Goal: Book appointment/travel/reservation: Book appointment/travel/reservation

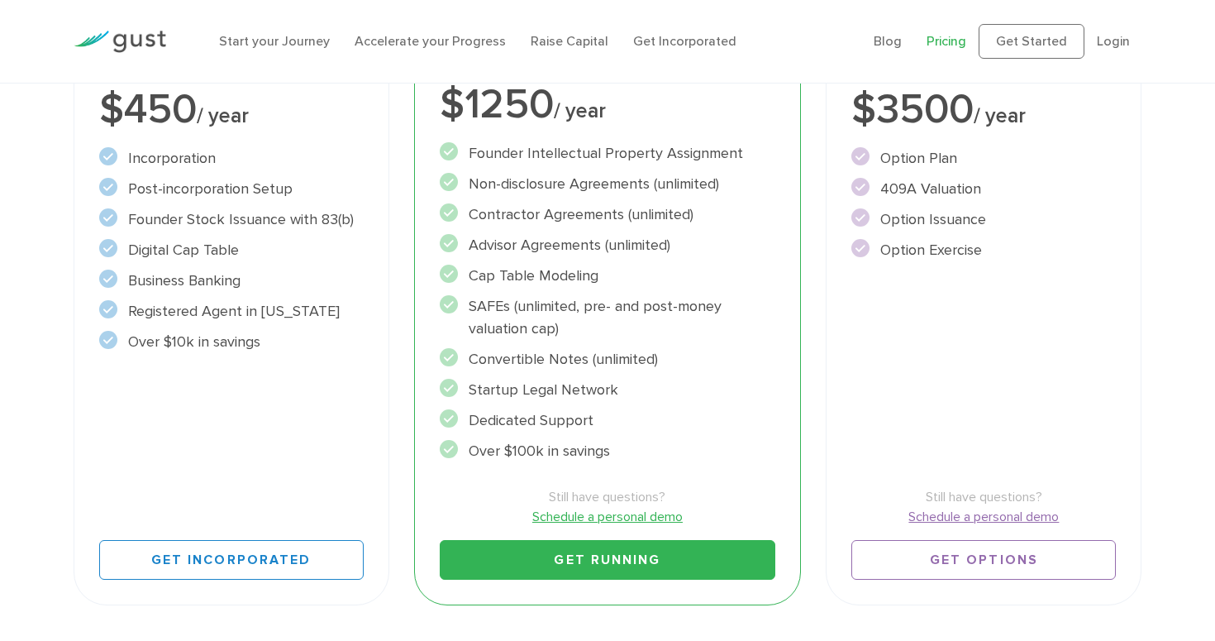
scroll to position [398, 0]
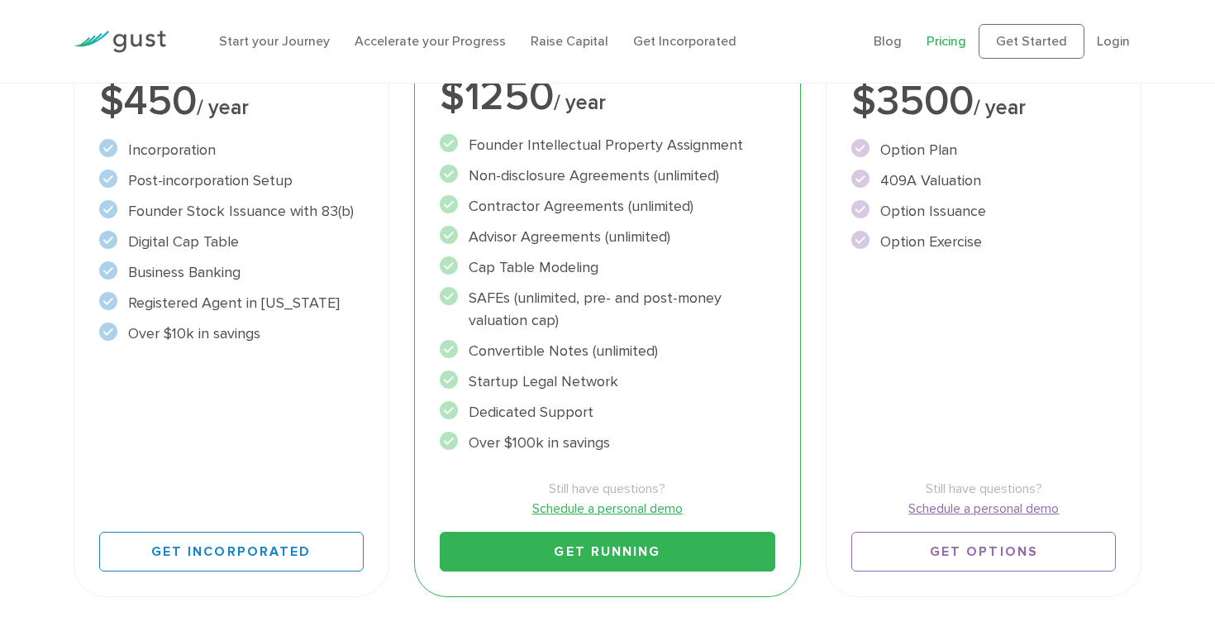
click at [574, 506] on link "Schedule a personal demo" at bounding box center [608, 508] width 336 height 20
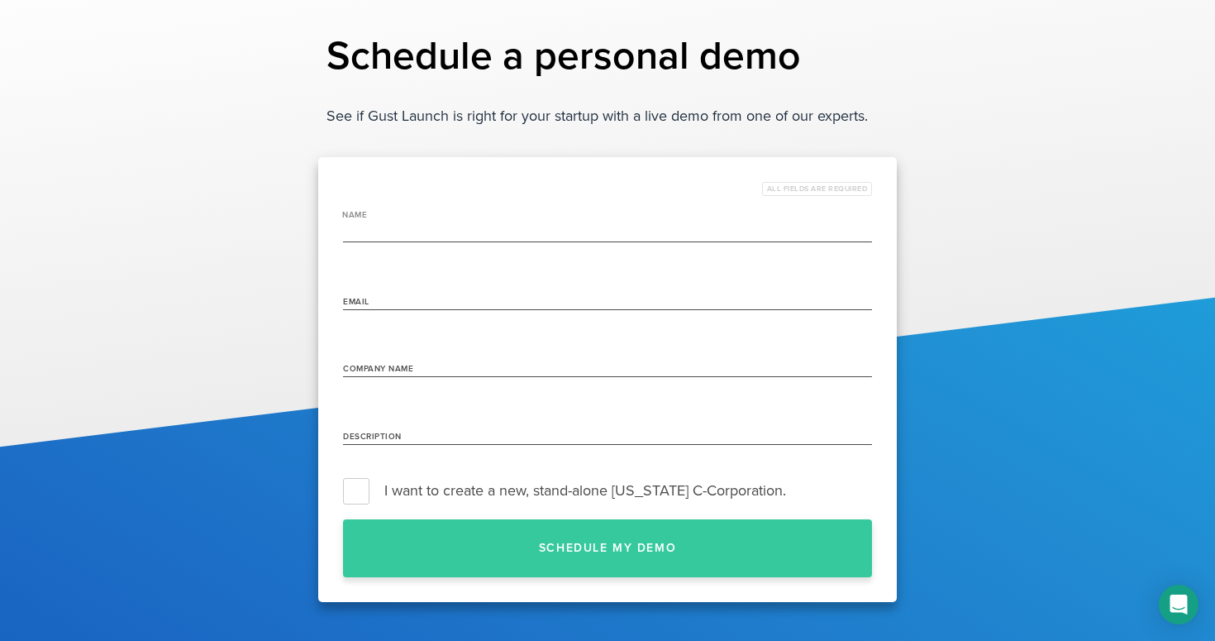
click at [462, 235] on input "name" at bounding box center [607, 230] width 529 height 26
type input "[PERSON_NAME]"
click at [388, 299] on input "Email" at bounding box center [607, 296] width 529 height 26
type input "[EMAIL_ADDRESS][DOMAIN_NAME]"
type input "Intellix Solutions LLC"
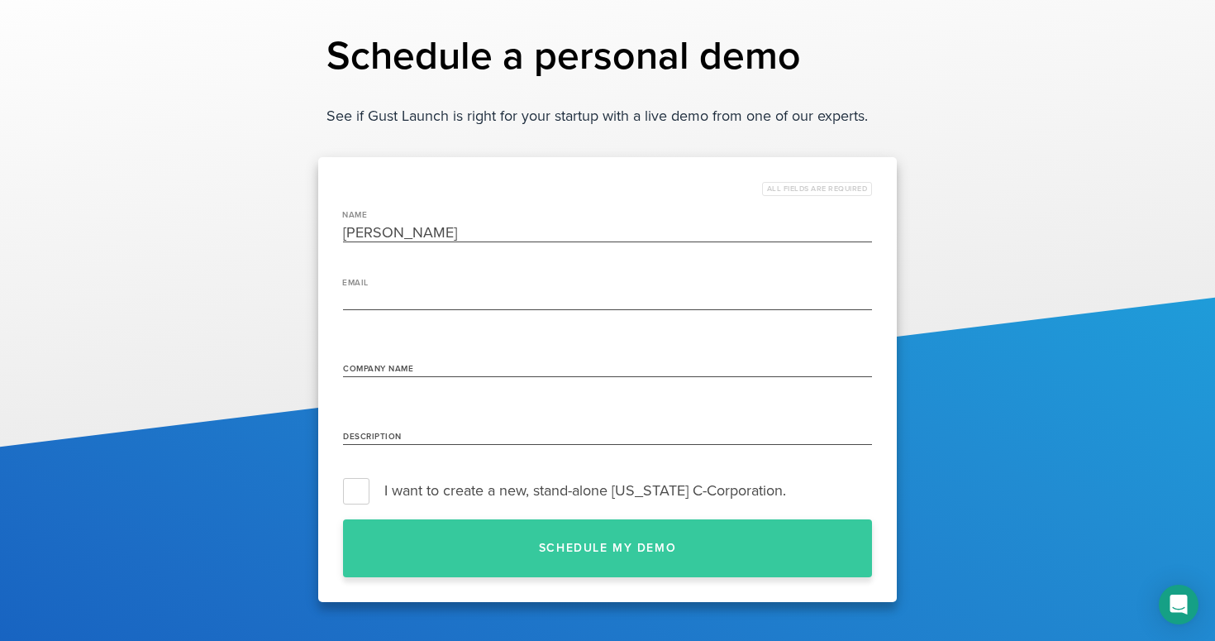
type input "Intellix Solutions LLC"
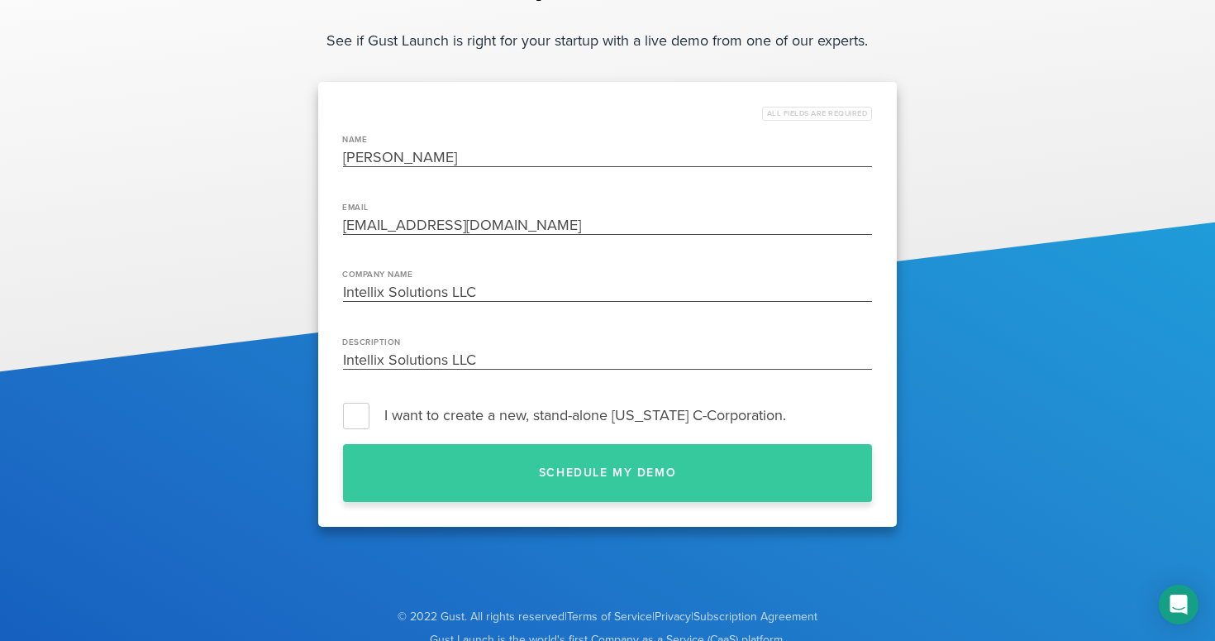
scroll to position [77, 0]
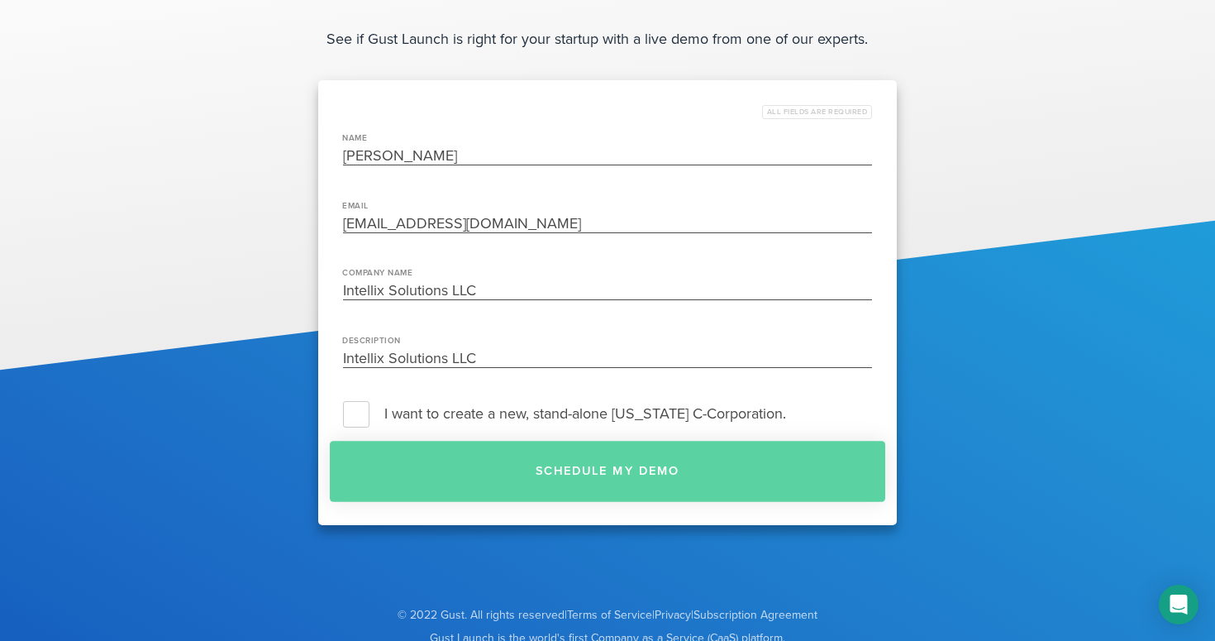
click at [536, 474] on button "Schedule my demo" at bounding box center [607, 471] width 555 height 61
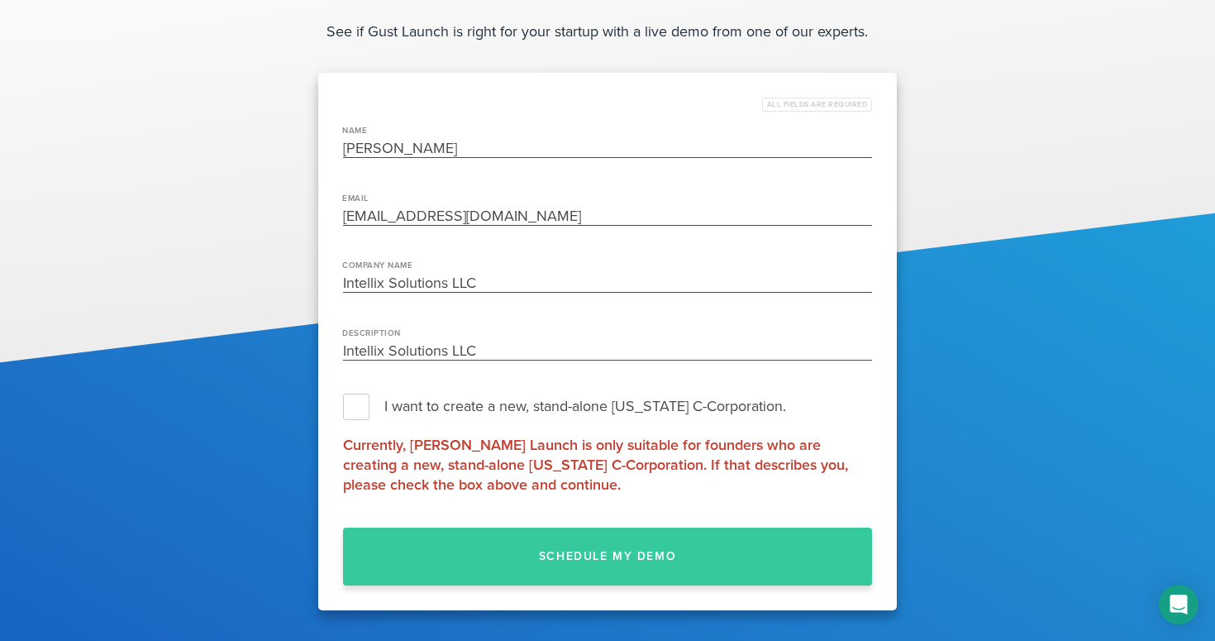
scroll to position [94, 0]
